Goal: Answer question/provide support

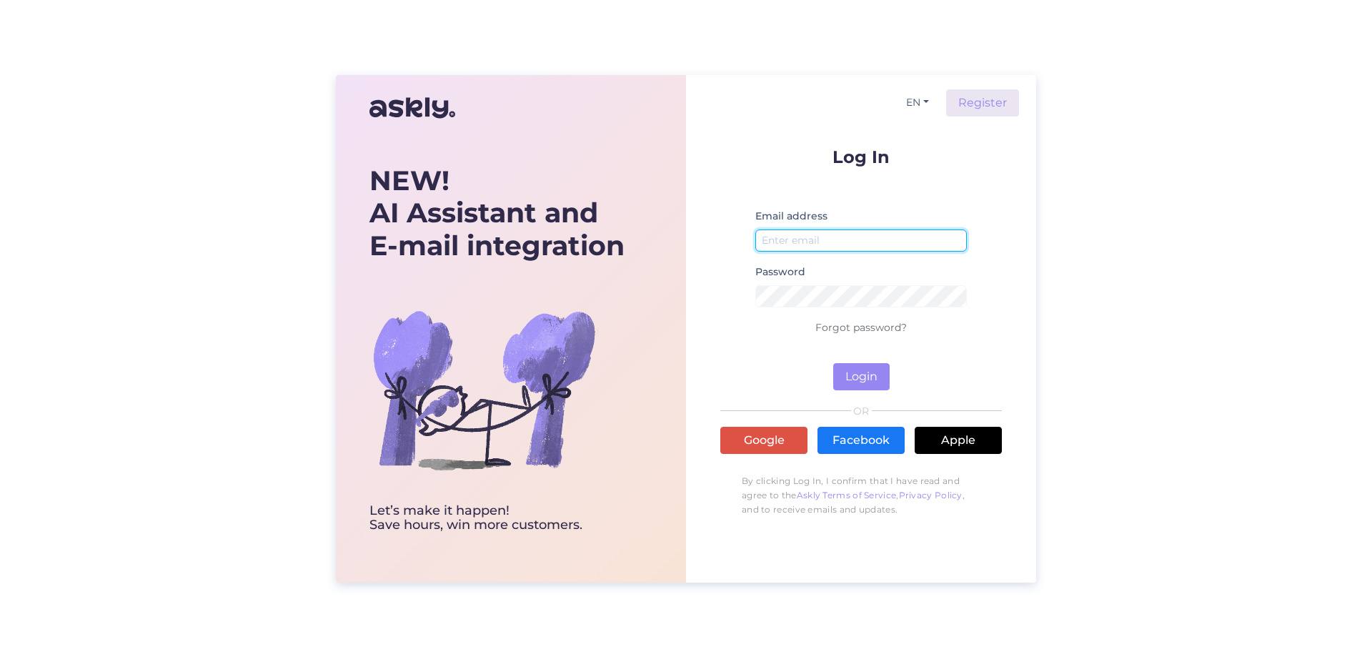
click at [820, 243] on input "email" at bounding box center [860, 240] width 211 height 22
type input "[EMAIL_ADDRESS][DOMAIN_NAME]"
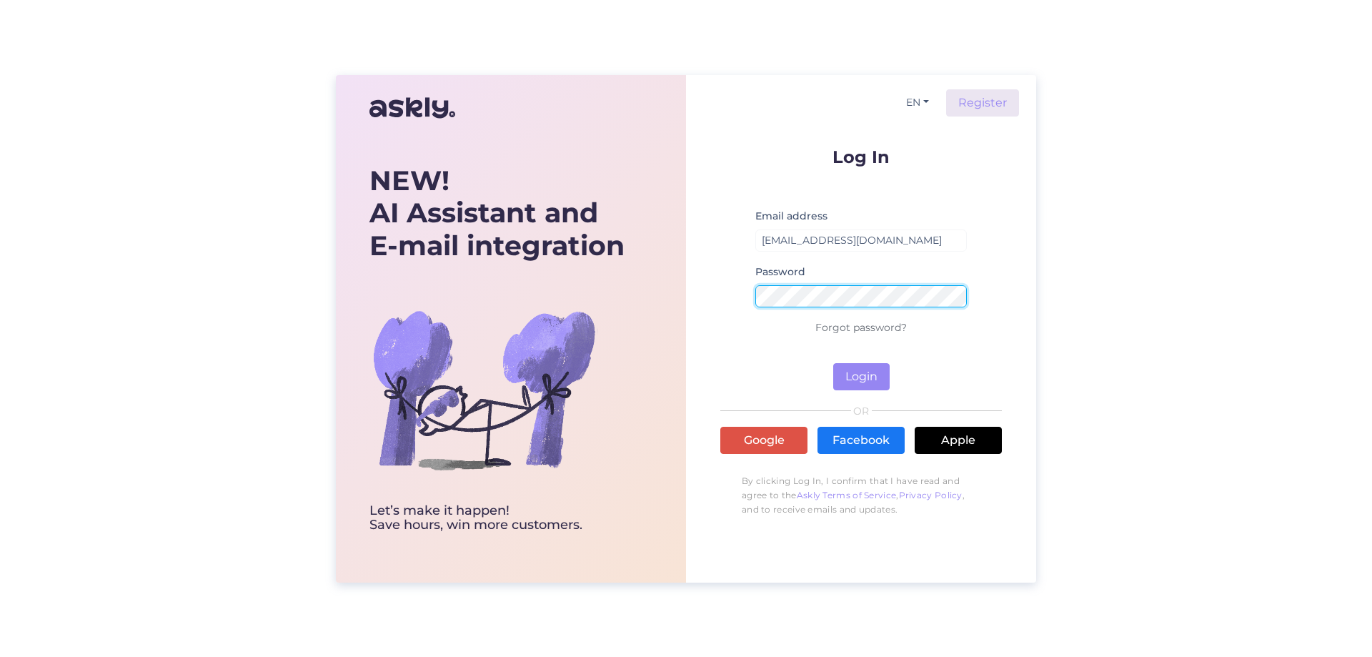
click at [833, 363] on button "Login" at bounding box center [861, 376] width 56 height 27
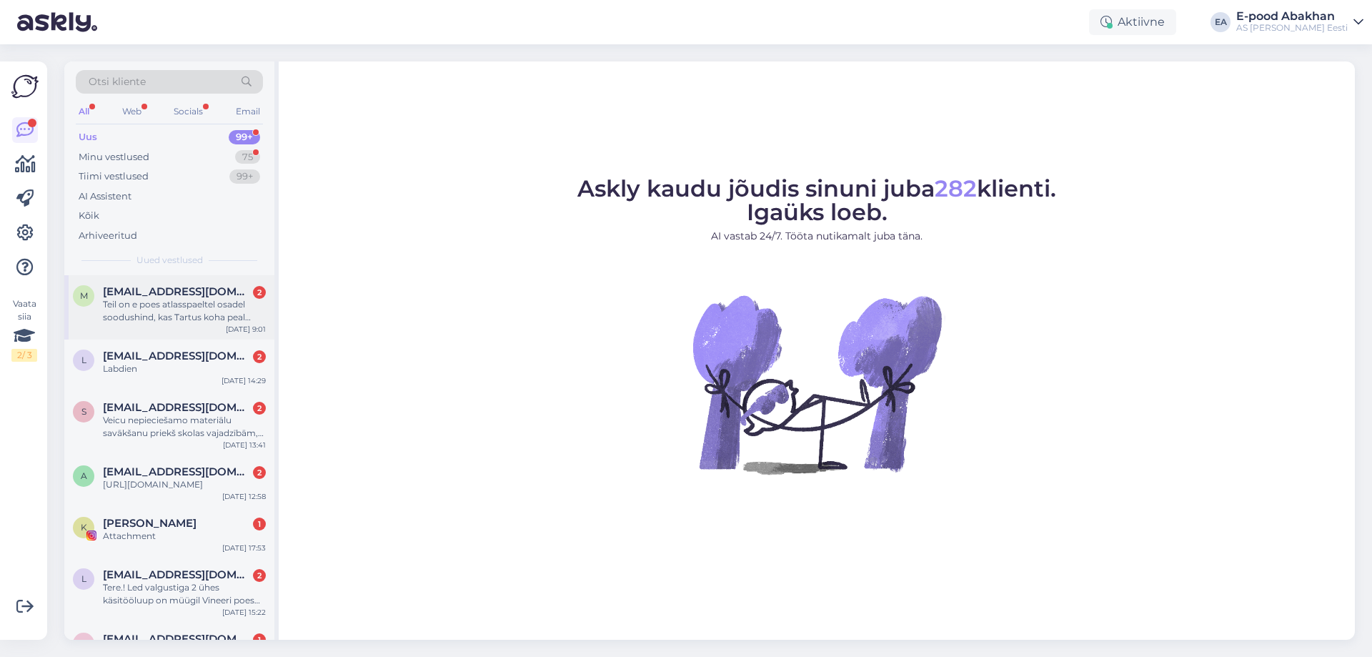
click at [205, 287] on span "[EMAIL_ADDRESS][DOMAIN_NAME]" at bounding box center [177, 291] width 149 height 13
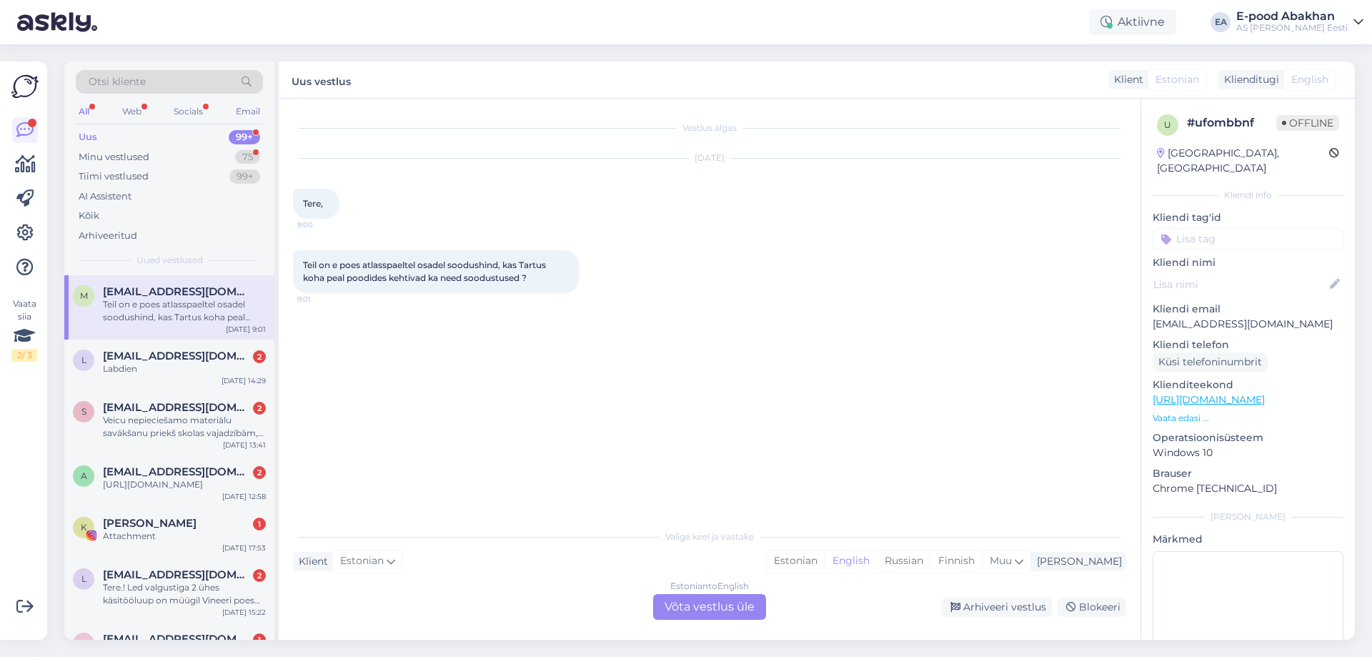
click at [720, 607] on div "Estonian to English Võta vestlus üle" at bounding box center [709, 607] width 113 height 26
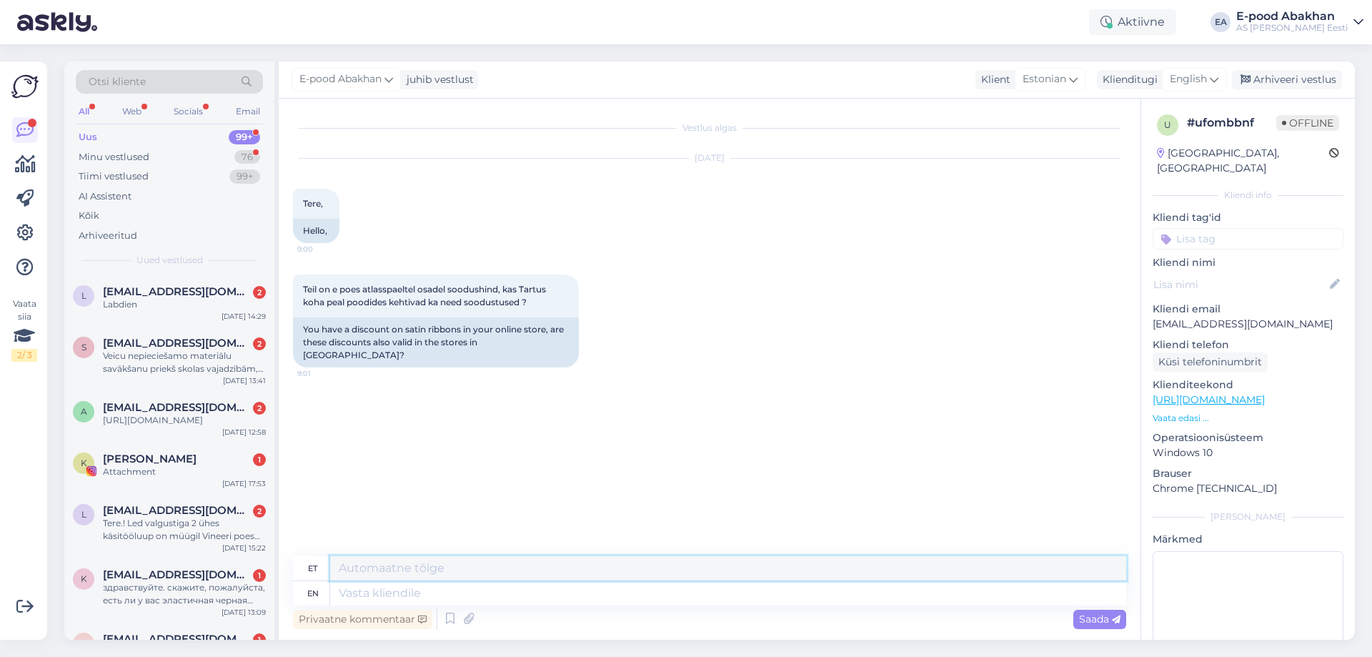
click at [394, 579] on textarea at bounding box center [728, 568] width 796 height 24
click at [383, 588] on textarea at bounding box center [728, 593] width 796 height 24
click at [400, 568] on textarea at bounding box center [728, 568] width 796 height 24
type textarea "Tere! Soodustused võivad olla erinevad e-poes ning poodides. [PERSON_NAME] pael…"
click at [1090, 620] on span "Saada" at bounding box center [1099, 618] width 41 height 13
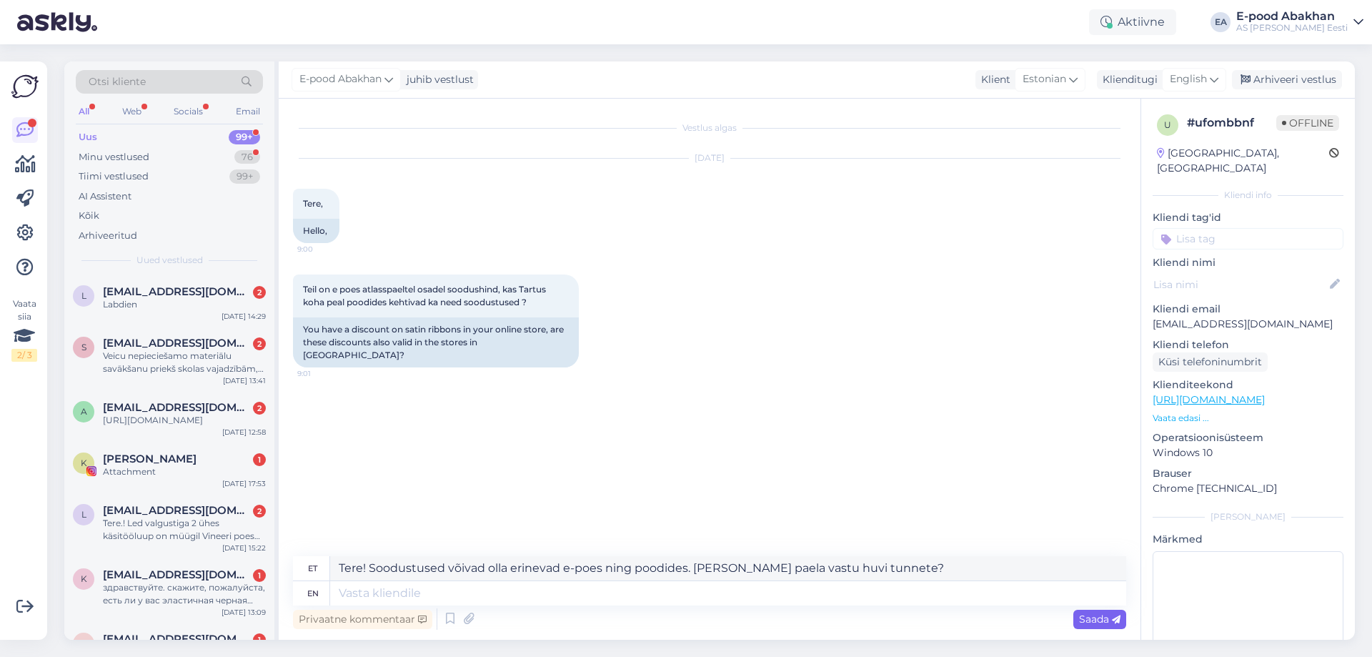
click at [1090, 619] on span "Saada" at bounding box center [1099, 618] width 41 height 13
click at [1082, 617] on span "Saada" at bounding box center [1099, 618] width 41 height 13
drag, startPoint x: 883, startPoint y: 571, endPoint x: 126, endPoint y: 528, distance: 757.9
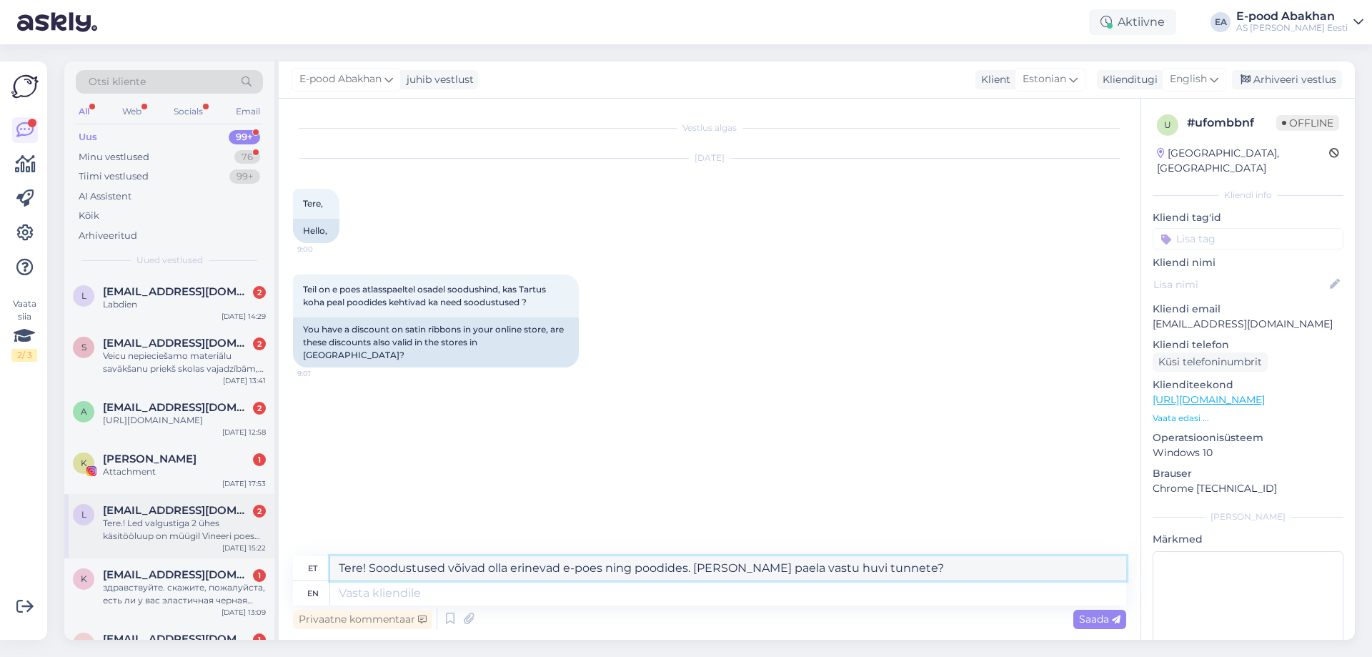
click at [126, 528] on div "Otsi kliente All Web Socials Email Uus 99+ Minu vestlused 76 Tiimi vestlused 99…" at bounding box center [709, 350] width 1290 height 578
click at [360, 592] on textarea at bounding box center [728, 593] width 796 height 24
paste textarea "Tere! Soodustused võivad olla erinevad e-poes ning poodides. [PERSON_NAME] pael…"
type textarea "Tere! Soodustused võivad olla erinevad e-poes ning poodides. [PERSON_NAME] pael…"
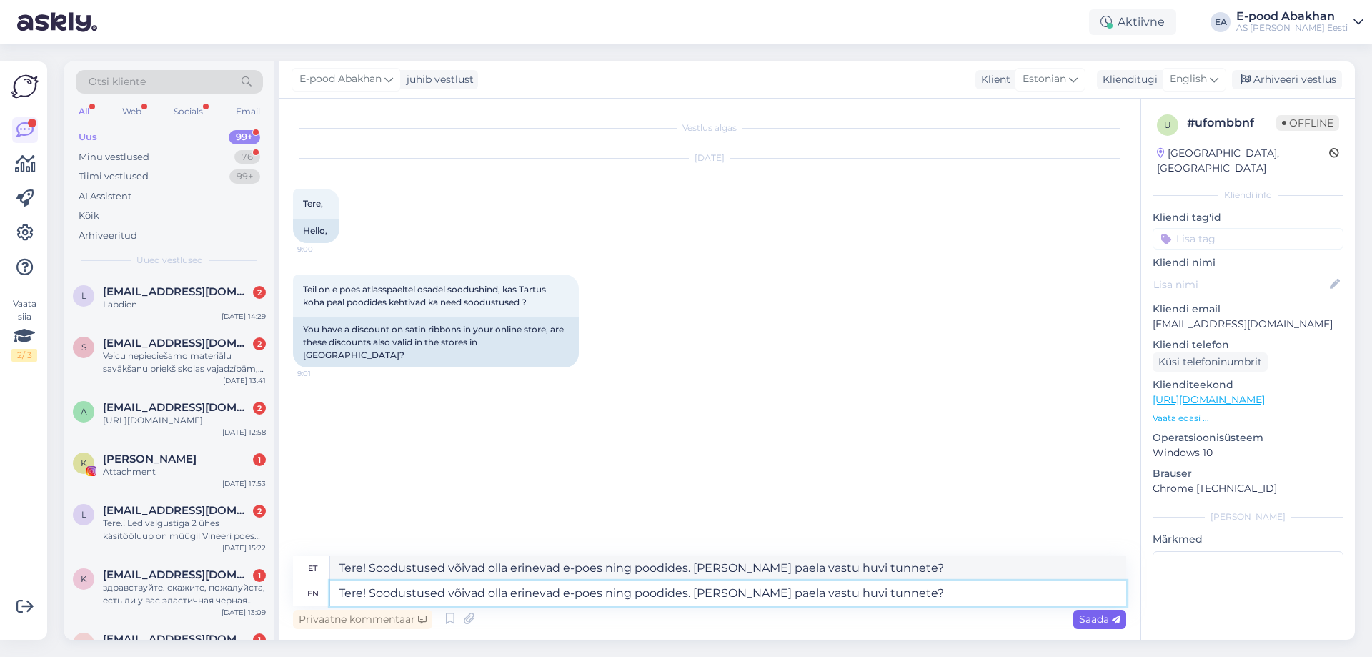
type textarea "Tere! Soodustused võivad olla erinevad e-poes ja poodides. [PERSON_NAME] paela …"
type textarea "Tere! Soodustused võivad olla erinevad e-poes ning poodides. [PERSON_NAME] pael…"
click at [1085, 619] on span "Saada" at bounding box center [1099, 618] width 41 height 13
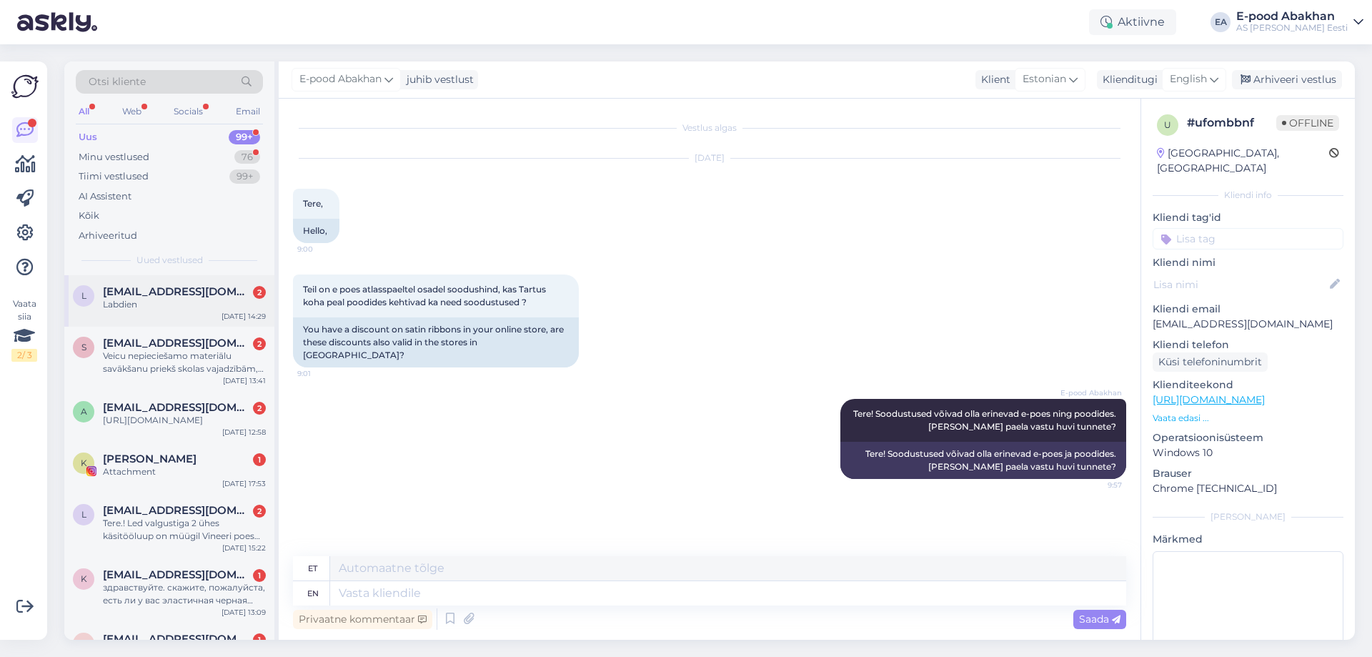
click at [183, 284] on div "l [EMAIL_ADDRESS][DOMAIN_NAME] 2 Labdien [DATE] 14:29" at bounding box center [169, 300] width 210 height 51
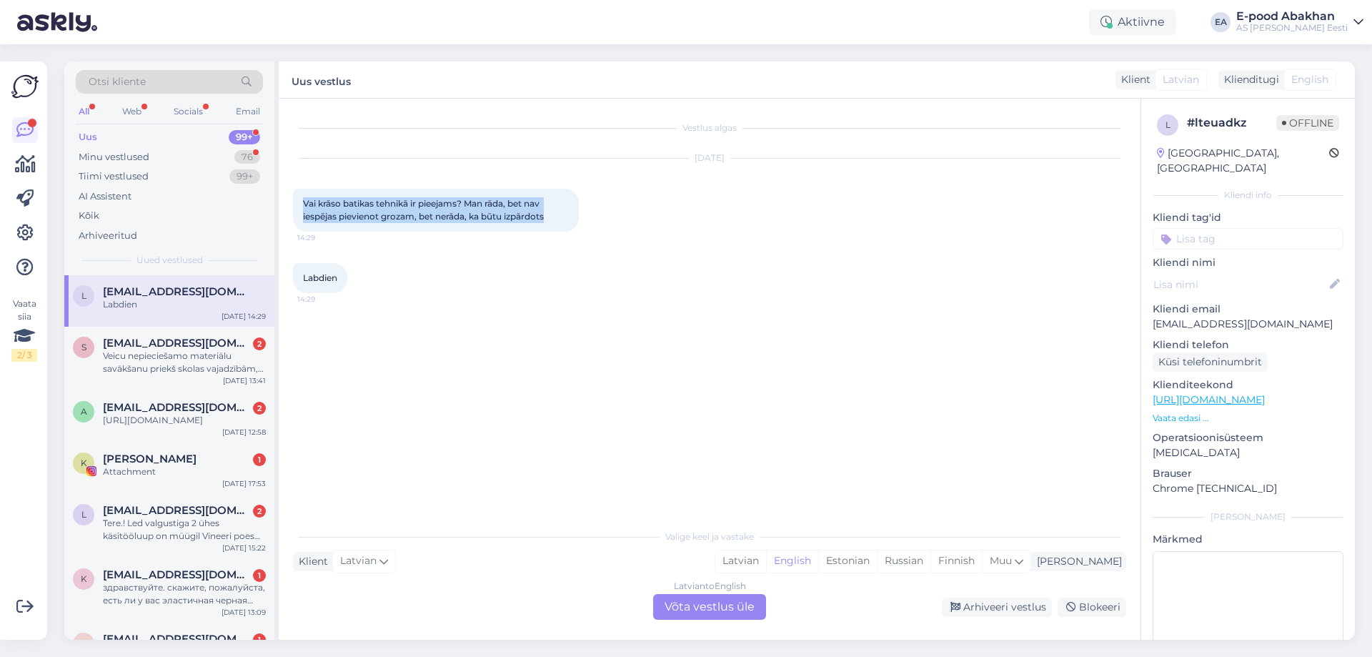
drag, startPoint x: 553, startPoint y: 216, endPoint x: 287, endPoint y: 202, distance: 266.9
click at [287, 202] on div "Vestlus algas [DATE] Vai krāso batikas tehnikā ir pieejams? Man rāda, bet nav i…" at bounding box center [710, 369] width 862 height 541
copy span "Vai krāso batikas tehnikā ir pieejams? Man rāda, bet nav iespējas pievienot gro…"
click at [705, 604] on div "Latvian to English Võta vestlus üle" at bounding box center [709, 607] width 113 height 26
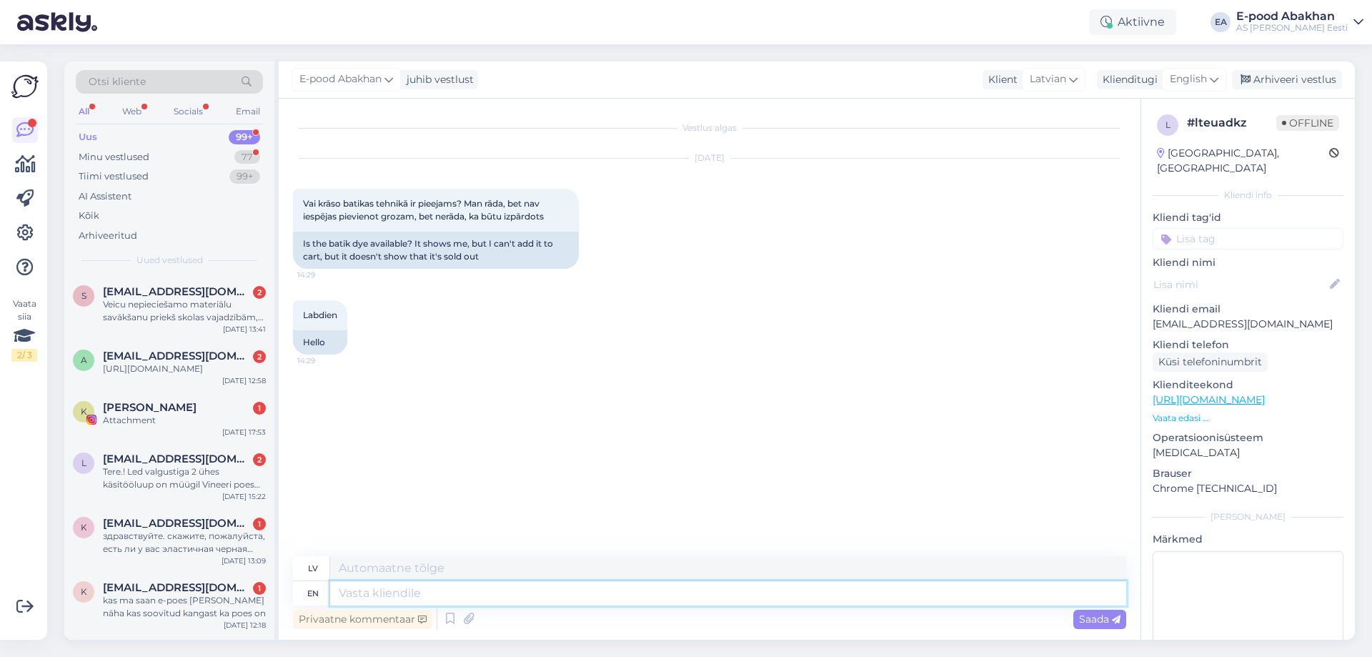
click at [373, 594] on textarea at bounding box center [728, 593] width 796 height 24
type textarea "Tere!"
type textarea "Sveiki!"
type textarea "Tere! Pal"
type textarea "[PERSON_NAME]! Draugs"
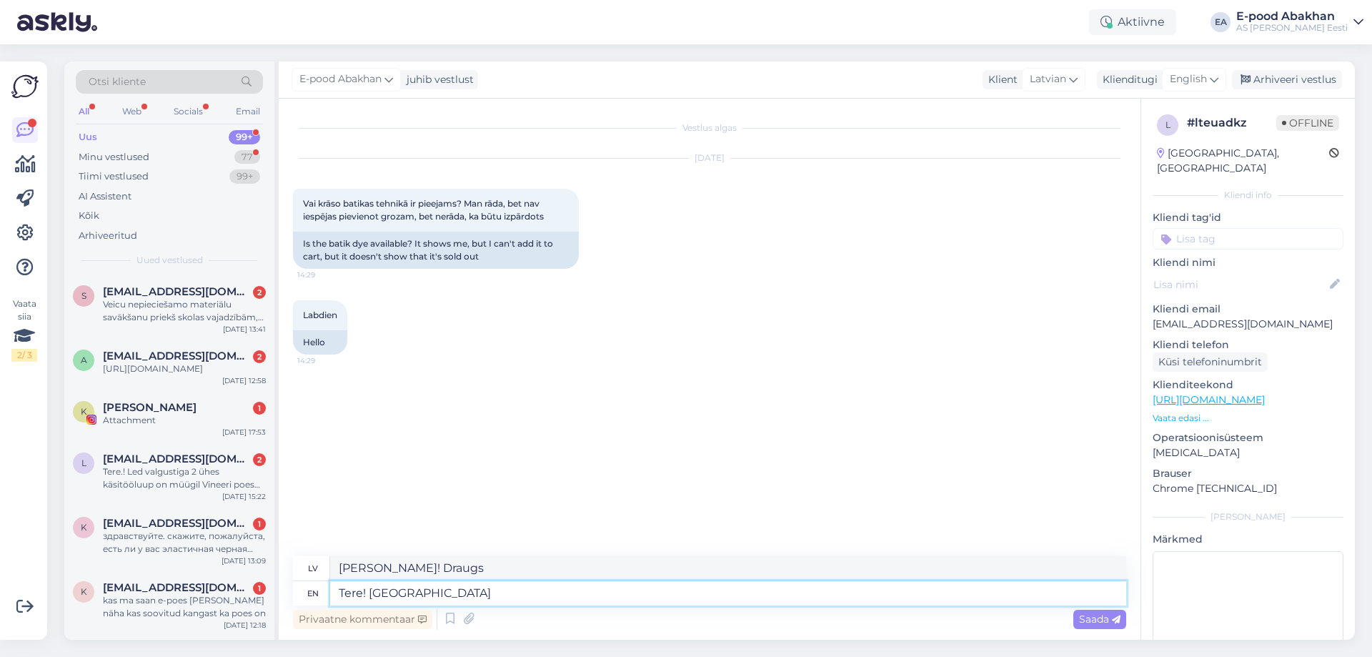
type textarea "Tere! [GEOGRAPHIC_DATA]"
type textarea "Sveiki! Palums"
type textarea "Tere! [GEOGRAPHIC_DATA]"
type textarea "Sveiki! [GEOGRAPHIC_DATA]"
type textarea "Tere! Palume Teid"
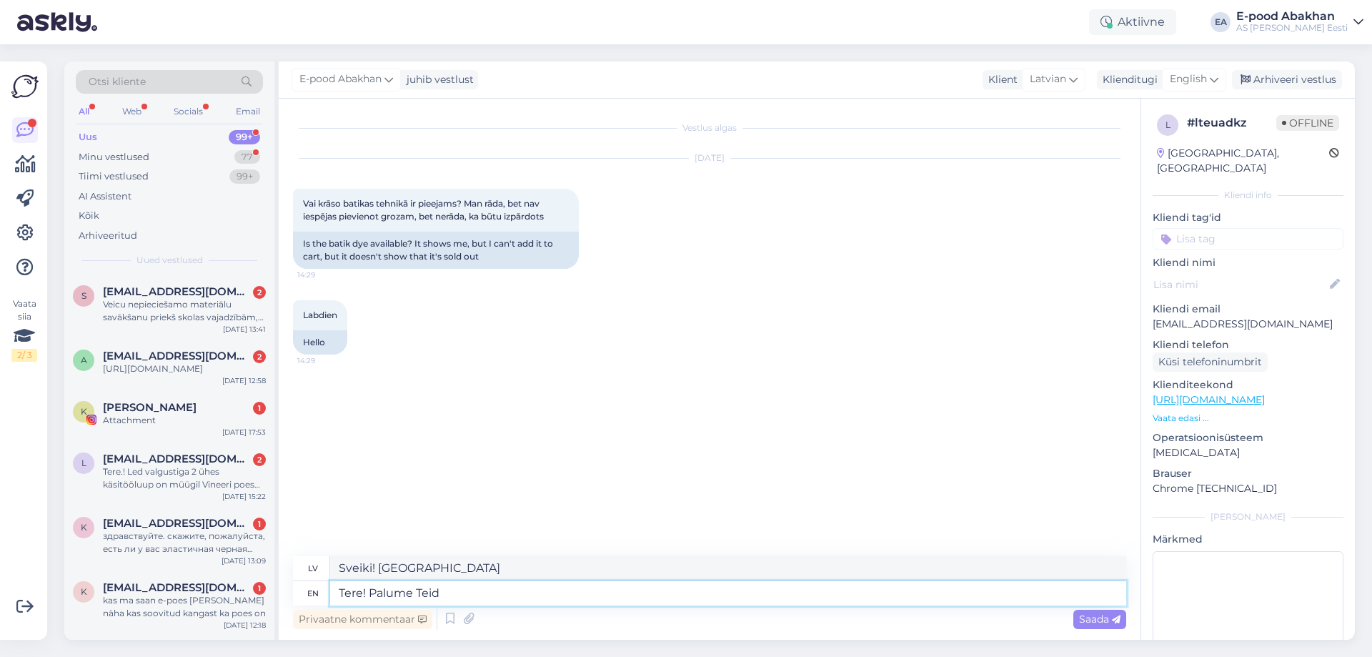
type textarea "Sveiki! Palume Teid"
type textarea "Tere! Palume Teid huviatnud"
type textarea "Tere! Palume Teid apbrīnoja"
type textarea "Tere! Palume Teid huviatnud toote"
type textarea "Labdien! Palume Teid huviatnud preci"
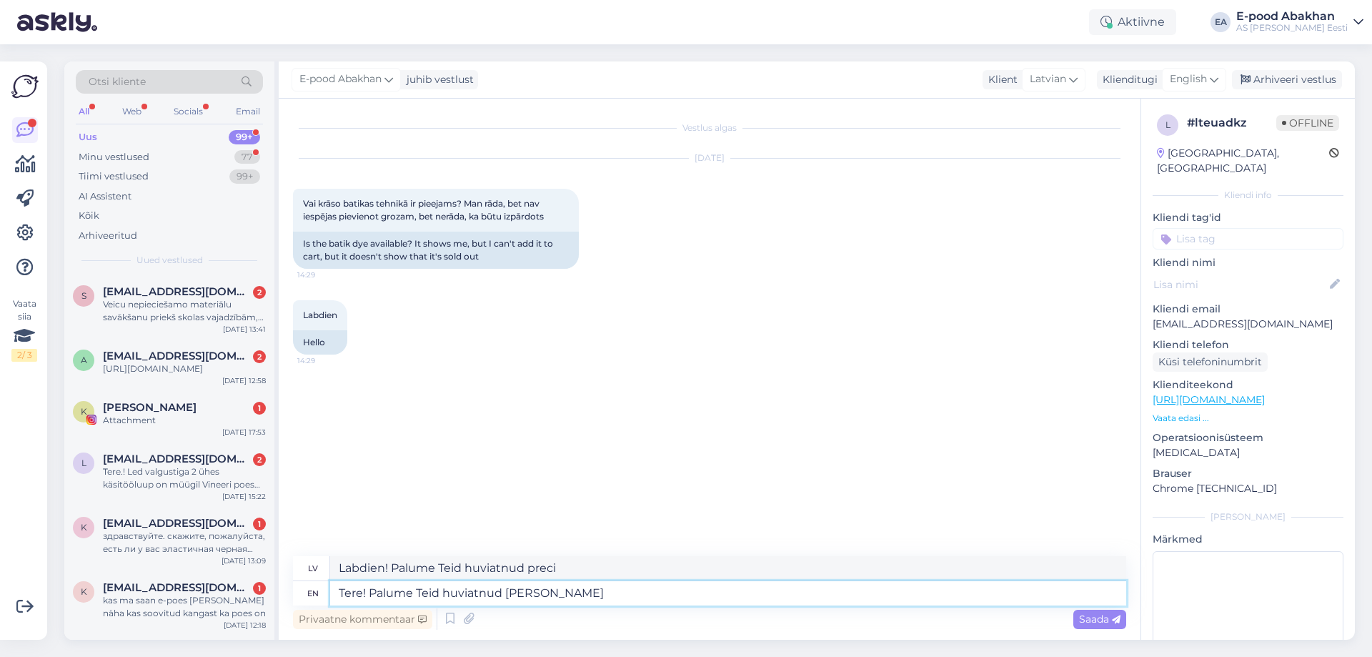
type textarea "Tere! Palume Teid huviatnud toote SKU"
type textarea "Labdien! Palume Teid huviatnud preces SKU"
click at [487, 602] on textarea "Tere! Palume Teid huviatnud toote SKU" at bounding box center [728, 593] width 796 height 24
type textarea "Tere! Palume Teid huviud toote SKU"
type textarea "Labdien! Palume Teid huviud preces SKU"
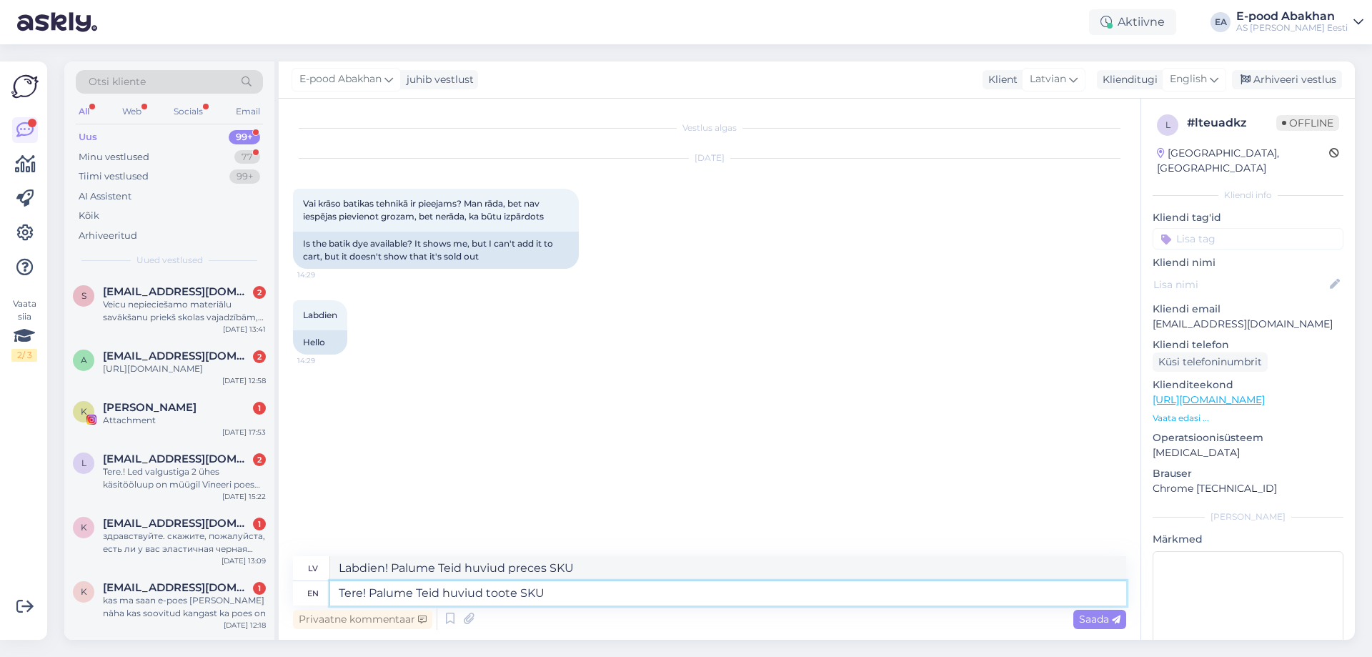
type textarea "Tere! Palume Teid huviTud toote SKU"
type textarea "Labdien! Palume Teid huviTud preces SKU"
type textarea "Tere! Palume Teid huviud toote SKU"
type textarea "Labdien! Palume Teid huviud preces SKU"
type textarea "Tere! Palume Teid huvitaud toote SKU"
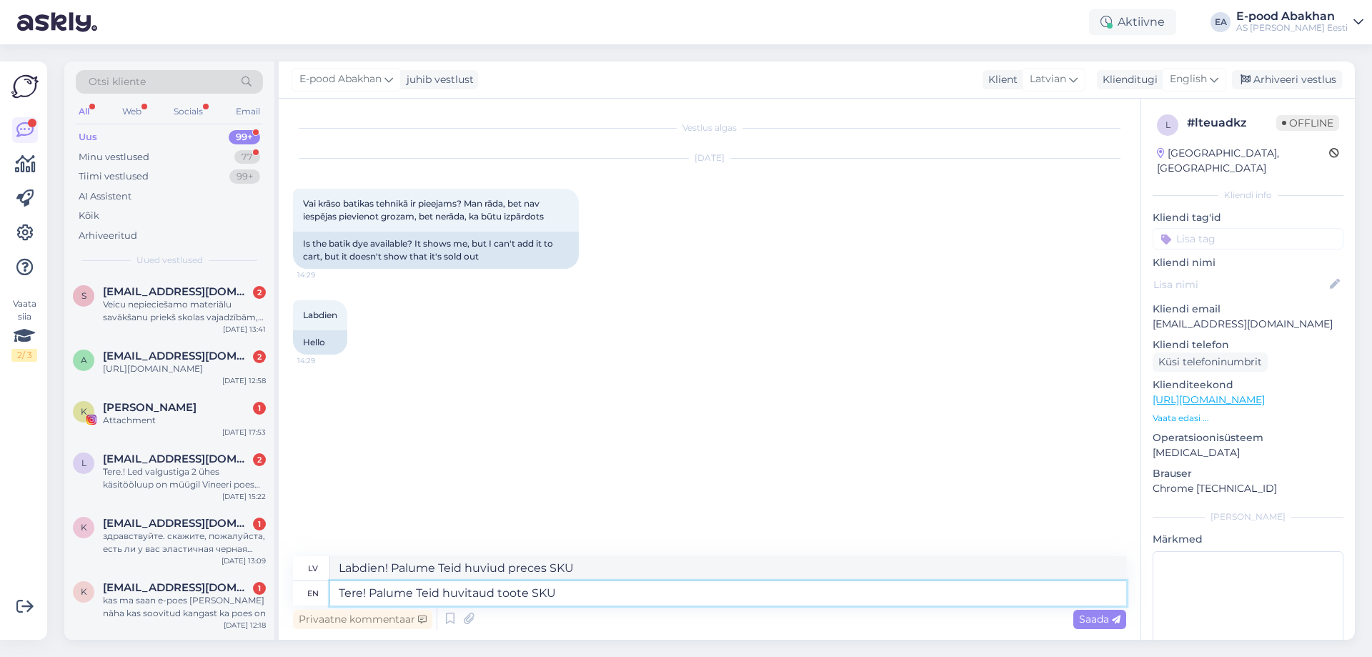
type textarea "Labdien! Palume Teid huvitaud preces SKU"
type textarea "Tere! Palume Teid huvitanud toote SKU"
type textarea "Labdien! Palume Teid huvitanud preces SKU"
click at [608, 598] on textarea "Tere! Palume Teid huvitanud toote SKU" at bounding box center [728, 593] width 796 height 24
type textarea "Tere! Palume Teid huvitanud toote SKU."
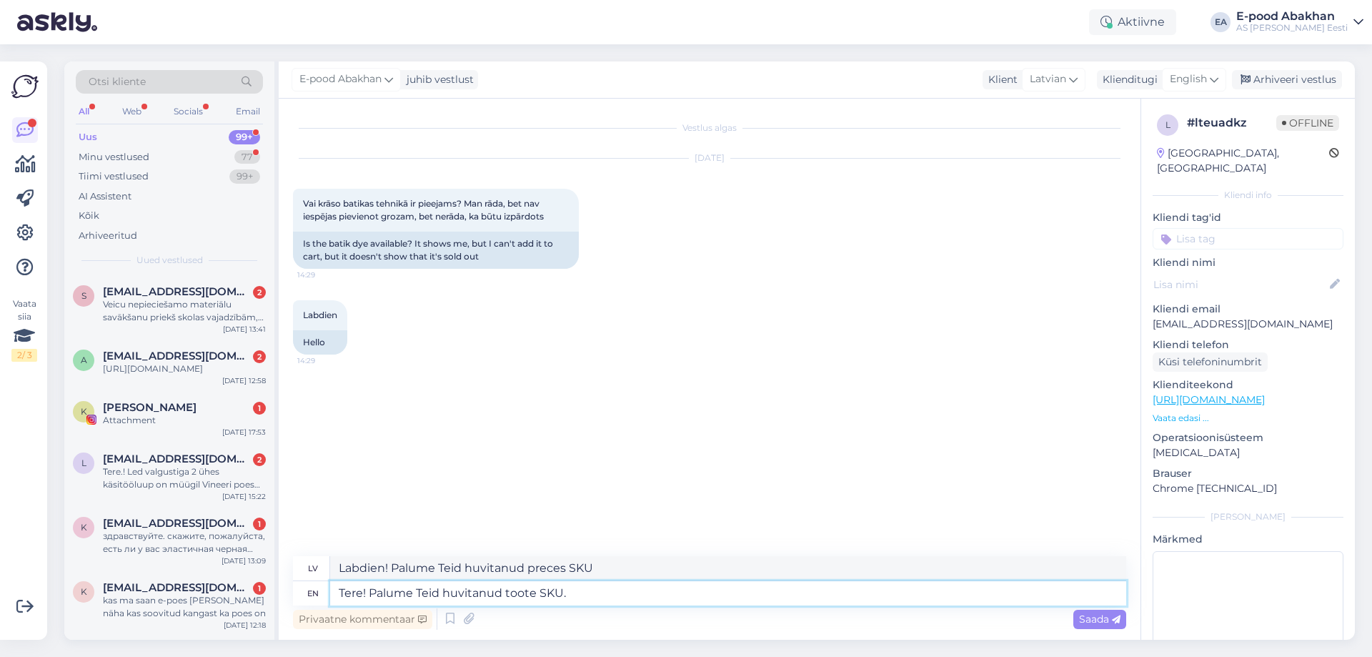
type textarea "Labdien! Palume Teid huvitanud preces SKU."
type textarea "Tere! Palume Teid huvitanud toote SKU."
click at [1091, 617] on span "Saada" at bounding box center [1099, 618] width 41 height 13
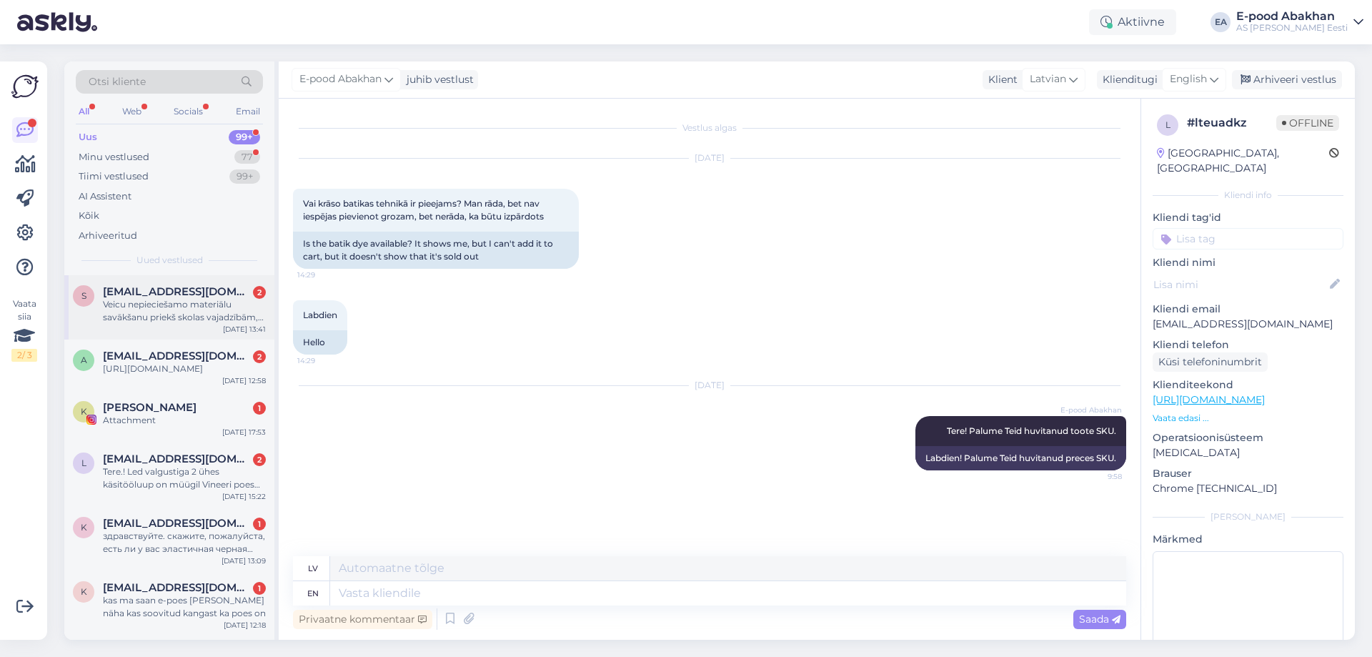
click at [169, 295] on span "[EMAIL_ADDRESS][DOMAIN_NAME]" at bounding box center [177, 291] width 149 height 13
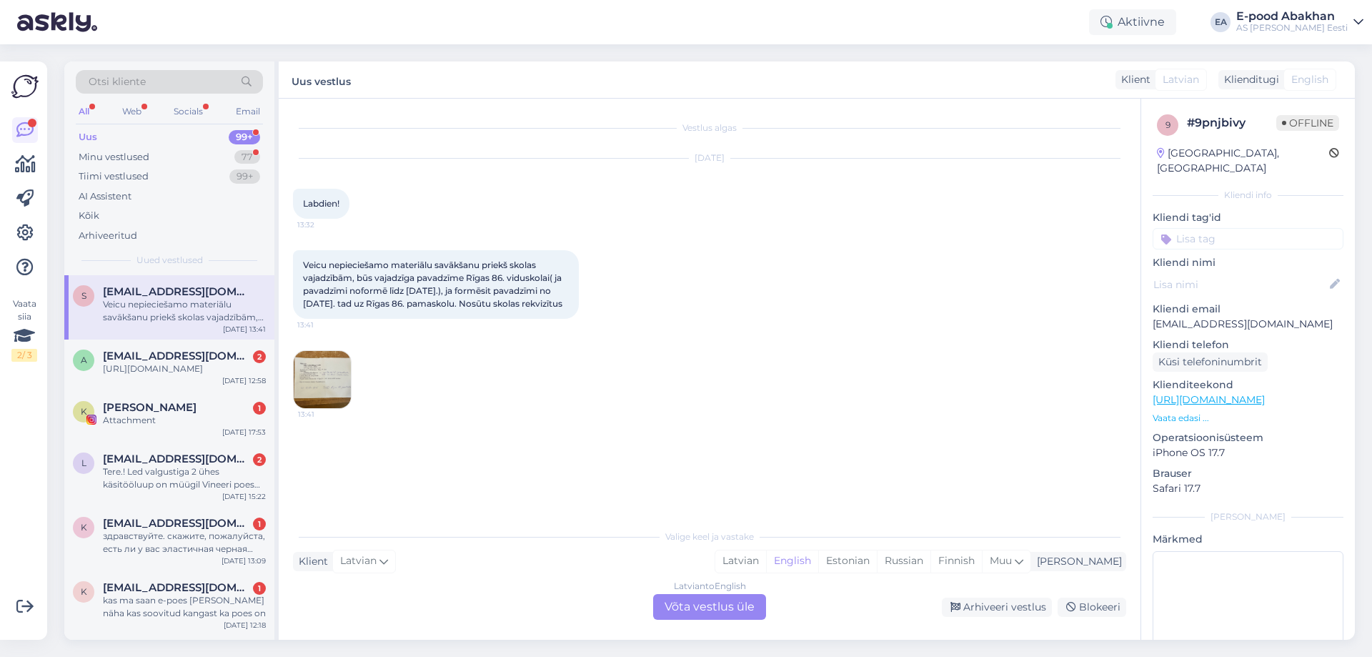
drag, startPoint x: 354, startPoint y: 317, endPoint x: 293, endPoint y: 268, distance: 78.3
click at [293, 268] on div "Veicu nepieciešamo materiālu savākšanu priekš skolas vajadzībām, būs vajadzīga …" at bounding box center [436, 284] width 286 height 69
copy span "Veicu nepieciešamo materiālu savākšanu priekš skolas vajadzībām, būs vajadzīga …"
click at [333, 389] on img at bounding box center [322, 379] width 57 height 57
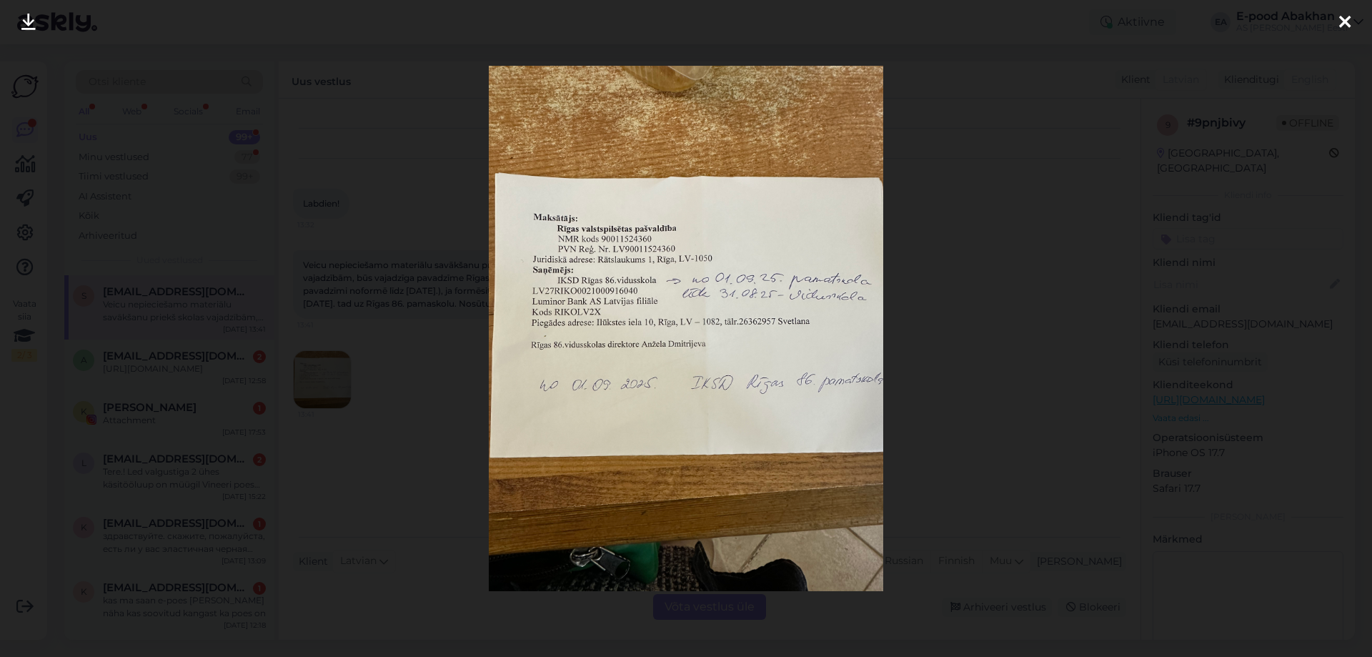
click at [1350, 26] on icon at bounding box center [1344, 23] width 11 height 19
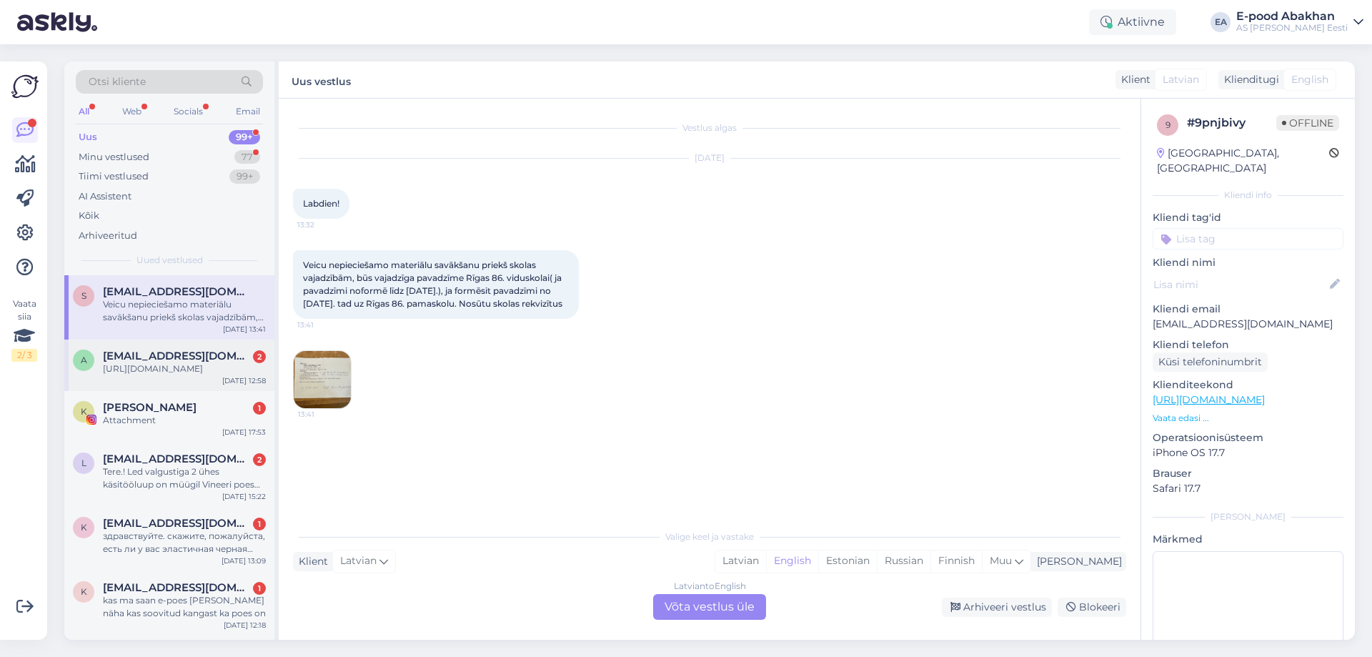
click at [187, 375] on div "[URL][DOMAIN_NAME]" at bounding box center [184, 368] width 163 height 13
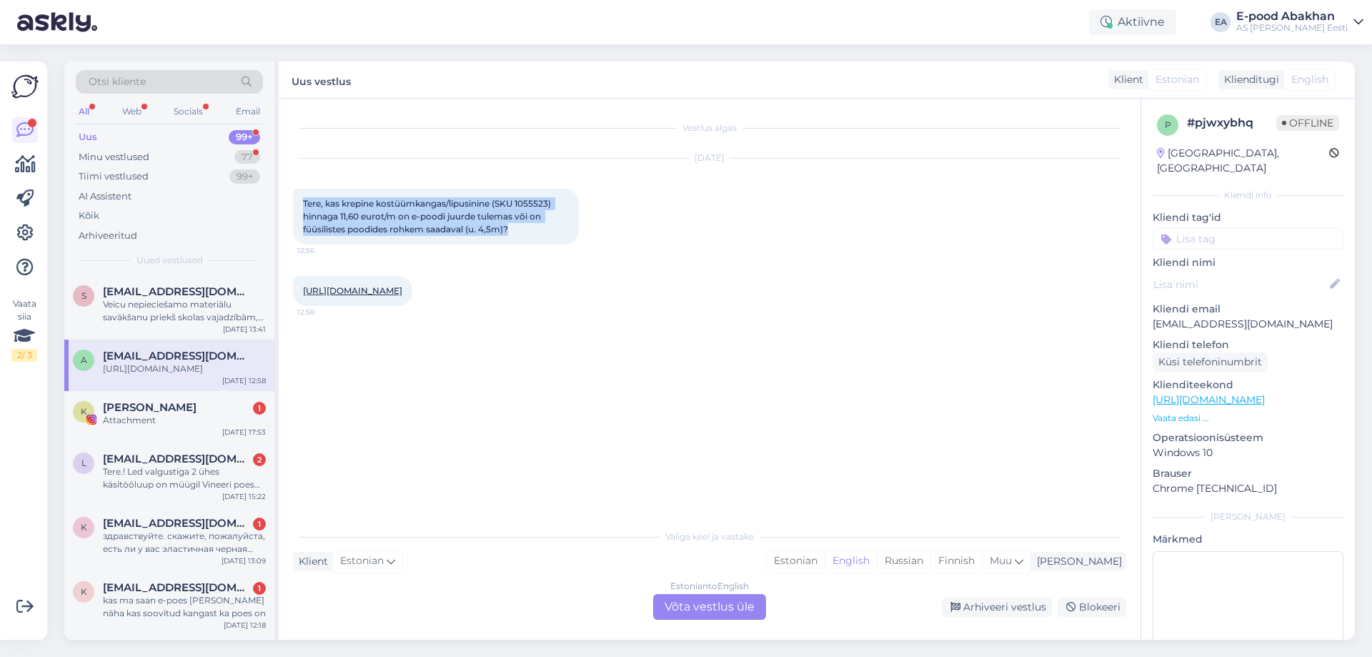
drag, startPoint x: 516, startPoint y: 228, endPoint x: 292, endPoint y: 197, distance: 226.4
click at [292, 197] on div "Vestlus algas [DATE] Tere, kas krepine kostüümkangas/lipusinine (SKU 1055523) h…" at bounding box center [710, 369] width 862 height 541
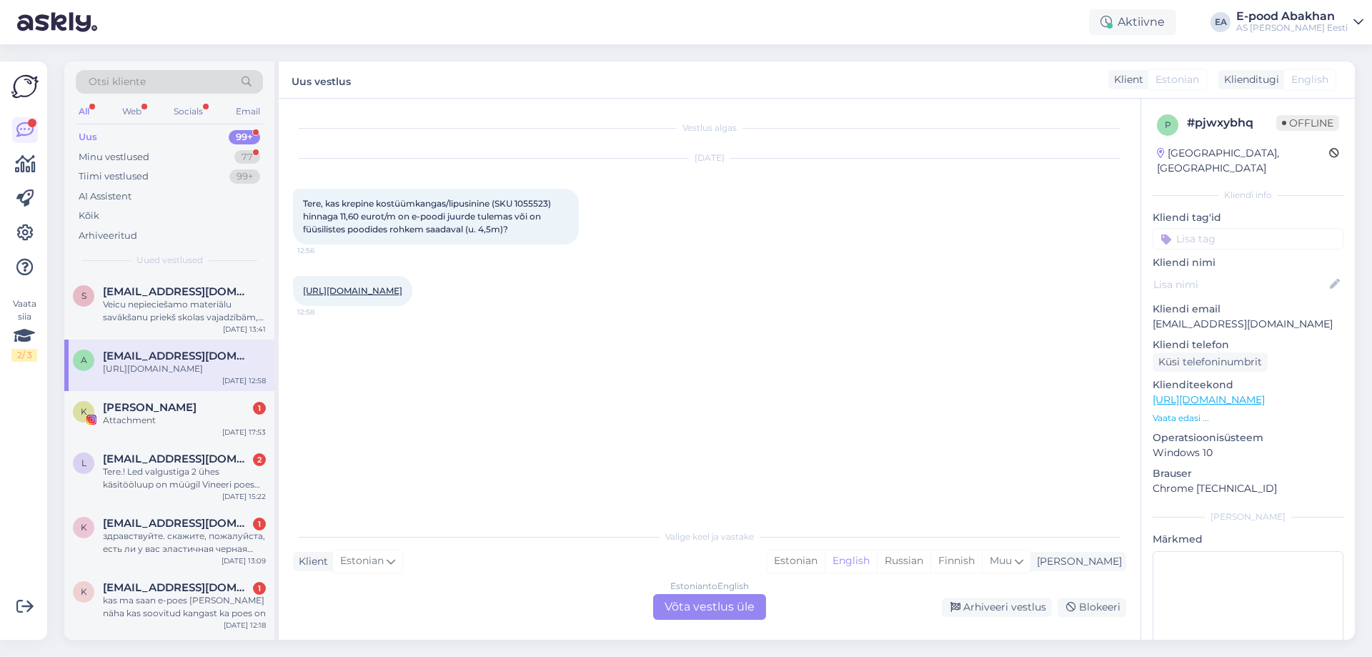
click at [707, 272] on div "[URL][DOMAIN_NAME] 12:58" at bounding box center [709, 290] width 833 height 61
click at [402, 287] on link "[URL][DOMAIN_NAME]" at bounding box center [352, 290] width 99 height 11
